Goal: Find specific page/section: Find specific page/section

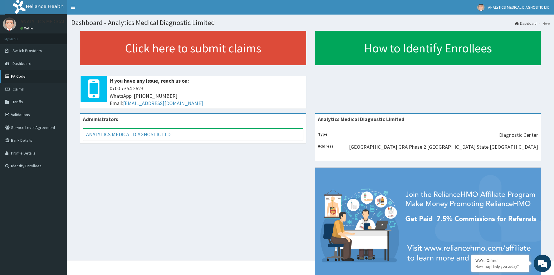
click at [15, 76] on link "PA Code" at bounding box center [33, 76] width 67 height 13
click at [27, 73] on link "PA Code" at bounding box center [33, 76] width 67 height 13
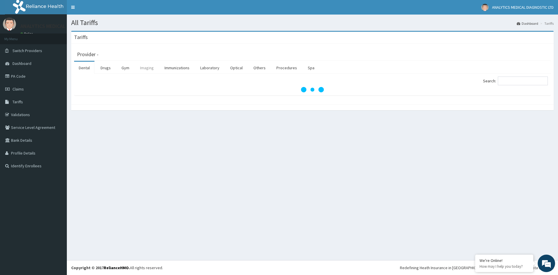
click at [144, 68] on link "Imaging" at bounding box center [146, 68] width 23 height 12
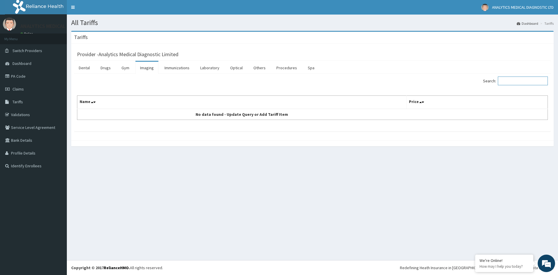
click at [511, 81] on input "Search:" at bounding box center [523, 80] width 50 height 9
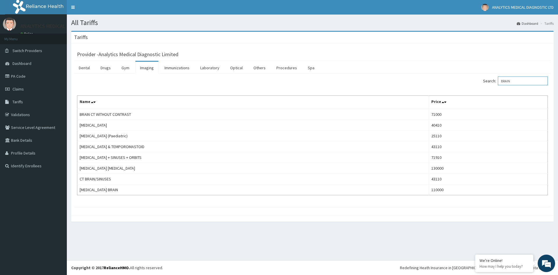
type input "BRAIN"
click at [204, 68] on link "Laboratory" at bounding box center [210, 68] width 28 height 12
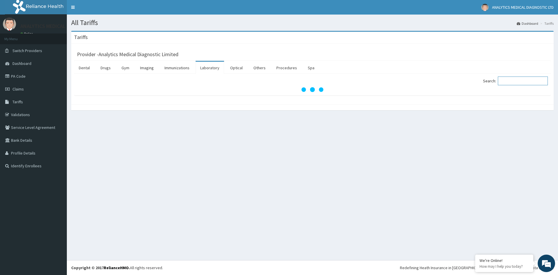
click at [516, 81] on input "Search:" at bounding box center [523, 80] width 50 height 9
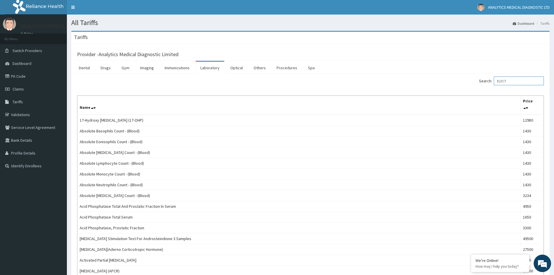
type input "ELECTR"
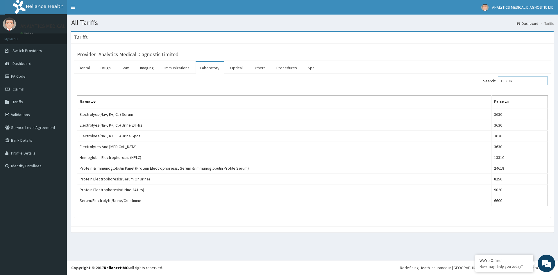
drag, startPoint x: 521, startPoint y: 81, endPoint x: 495, endPoint y: 83, distance: 25.9
click at [495, 83] on label "Search: ELECTR" at bounding box center [515, 80] width 65 height 9
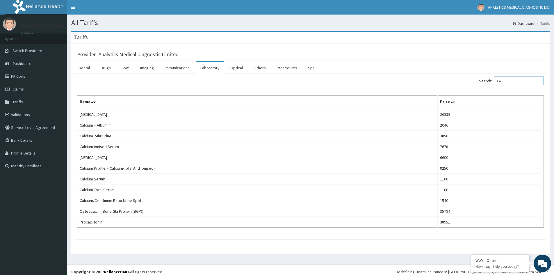
type input "C"
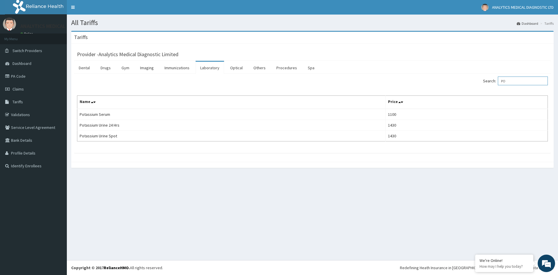
type input "P"
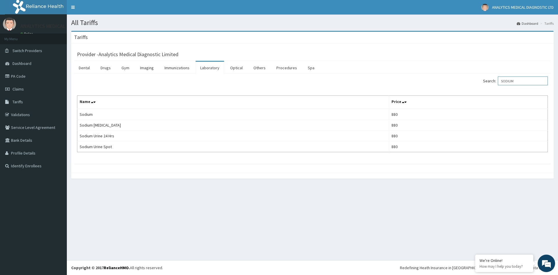
type input "SODIUM"
drag, startPoint x: 518, startPoint y: 79, endPoint x: 502, endPoint y: 83, distance: 16.3
click at [502, 83] on label "Search: SODIUM" at bounding box center [515, 80] width 65 height 9
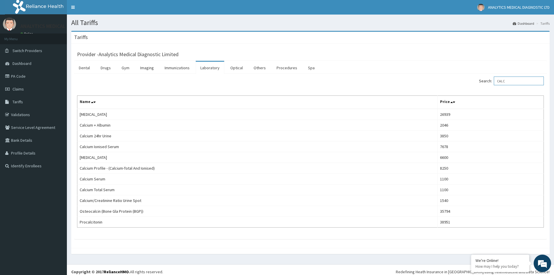
type input "CALC"
drag, startPoint x: 511, startPoint y: 83, endPoint x: 498, endPoint y: 82, distance: 13.1
click at [498, 82] on label "Search: CALC" at bounding box center [511, 80] width 65 height 9
type input "MAGN"
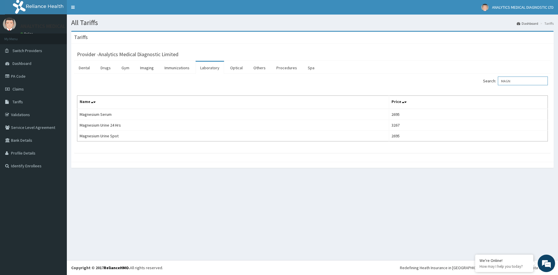
drag, startPoint x: 520, startPoint y: 81, endPoint x: 502, endPoint y: 80, distance: 18.0
click at [502, 80] on label "Search: MAGN" at bounding box center [515, 80] width 65 height 9
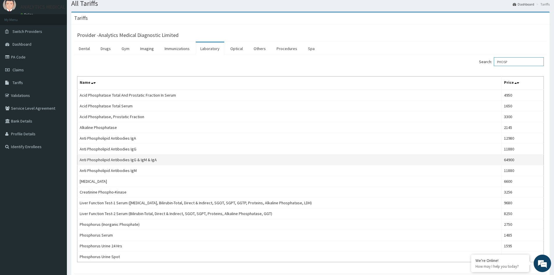
scroll to position [29, 0]
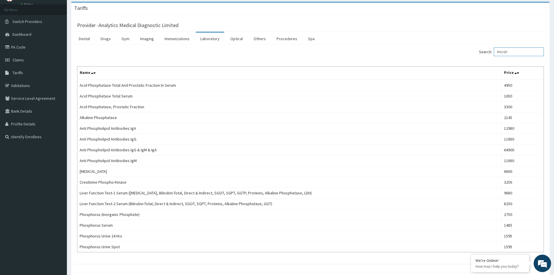
type input "PHOSP"
